Goal: Information Seeking & Learning: Learn about a topic

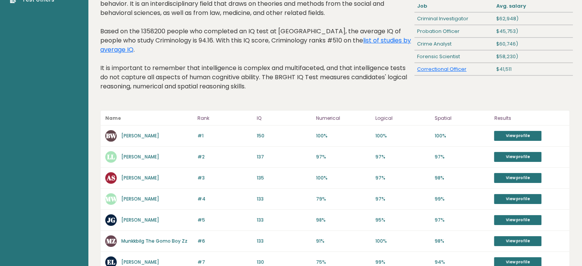
scroll to position [56, 0]
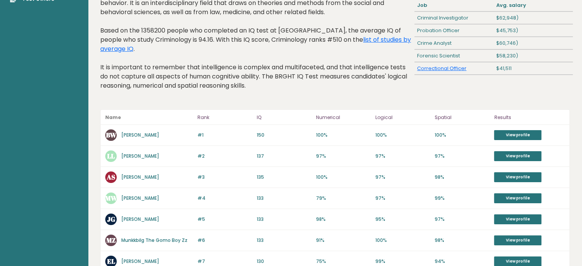
click at [138, 132] on link "[PERSON_NAME]" at bounding box center [140, 135] width 38 height 7
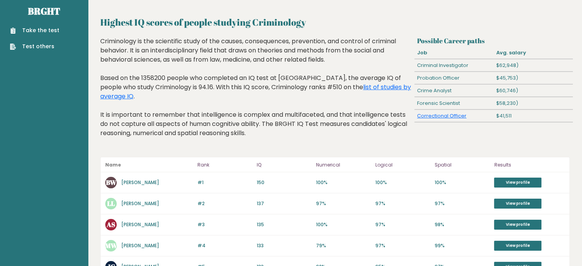
scroll to position [9, 0]
click at [516, 177] on link "View profile" at bounding box center [517, 182] width 47 height 10
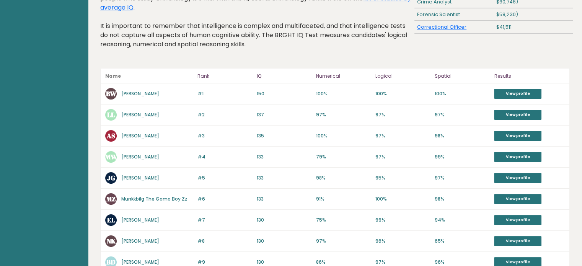
scroll to position [98, 0]
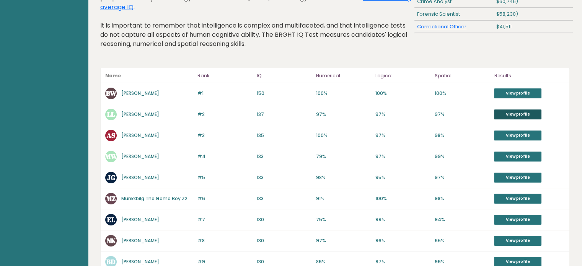
click at [505, 109] on link "View profile" at bounding box center [517, 114] width 47 height 10
click at [522, 131] on link "View profile" at bounding box center [517, 136] width 47 height 10
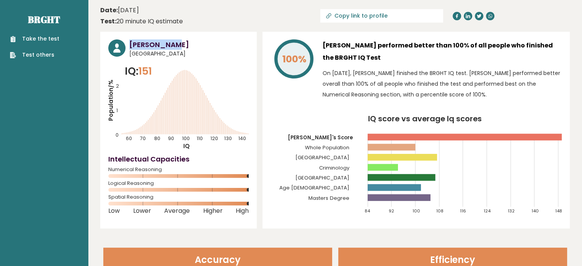
drag, startPoint x: 176, startPoint y: 44, endPoint x: 130, endPoint y: 38, distance: 46.4
click at [130, 38] on div "Bruce Wayne Hungary IQ: 151 Population/% IQ 0 1 2 60 70 80 90 100 110 120 130 1…" at bounding box center [178, 130] width 157 height 197
copy h3 "[PERSON_NAME]"
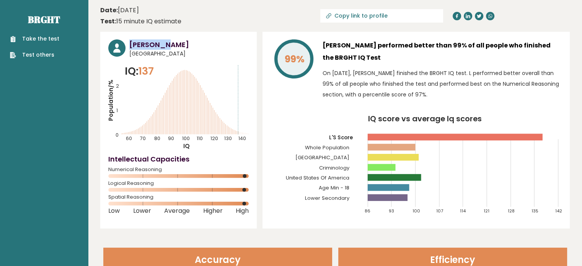
drag, startPoint x: 160, startPoint y: 41, endPoint x: 131, endPoint y: 42, distance: 29.1
click at [131, 42] on h3 "L Lawliet" at bounding box center [188, 44] width 119 height 10
click at [224, 16] on header "Date: May 06, 2024 Test: 15 minute IQ estimate Copy link to profile" at bounding box center [335, 16] width 470 height 24
drag, startPoint x: 158, startPoint y: 41, endPoint x: 129, endPoint y: 40, distance: 29.5
click at [129, 40] on div "L Lawliet United States of America" at bounding box center [178, 48] width 141 height 18
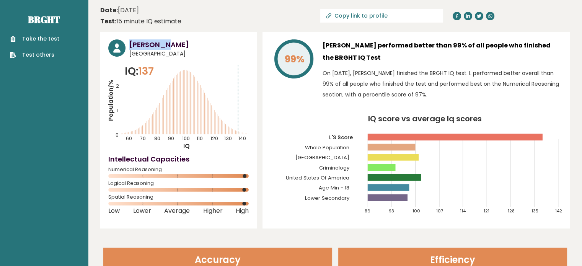
copy h3 "[PERSON_NAME]"
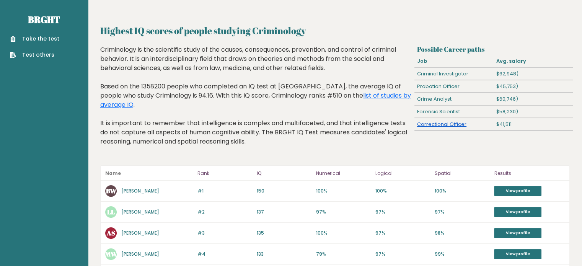
click at [449, 125] on link "Correctional Officer" at bounding box center [441, 124] width 49 height 7
